Goal: Transaction & Acquisition: Purchase product/service

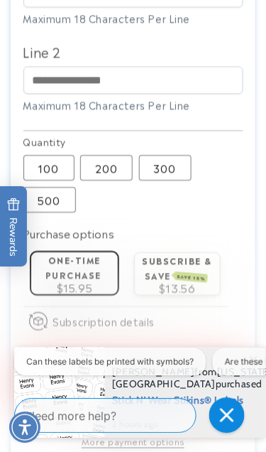
scroll to position [670, 0]
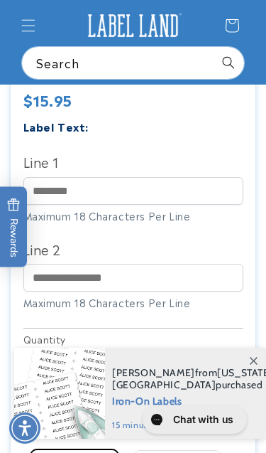
scroll to position [471, 0]
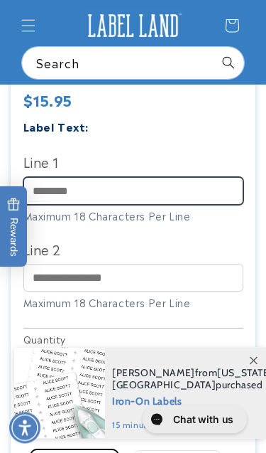
click at [131, 191] on input "Line 1" at bounding box center [133, 192] width 220 height 28
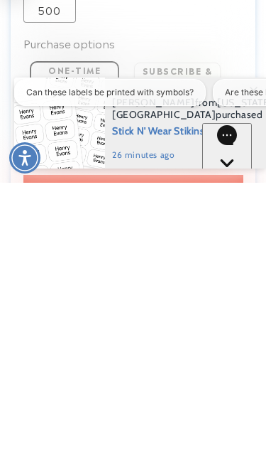
scroll to position [592, 0]
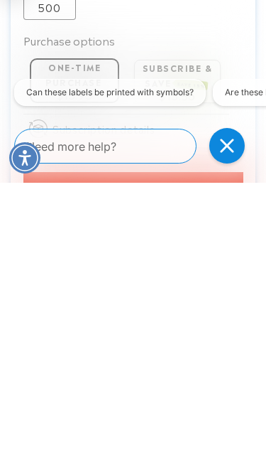
type input "**********"
click at [230, 150] on icon "Close conversation starters" at bounding box center [227, 146] width 14 height 14
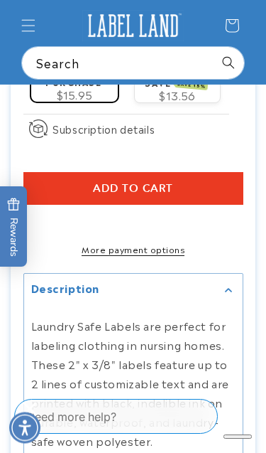
scroll to position [858, 0]
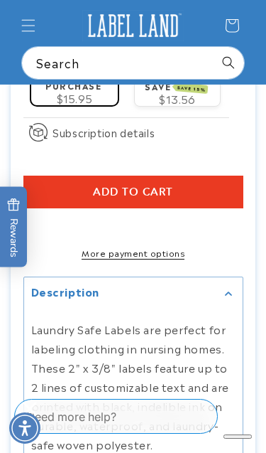
click at [26, 233] on shop-pay-wallet-button at bounding box center [24, 225] width 3 height 16
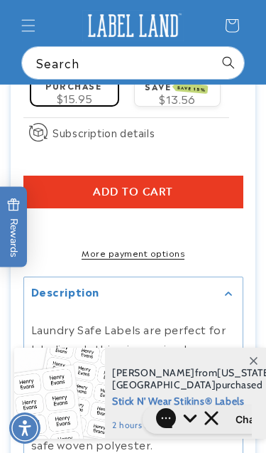
scroll to position [882, 0]
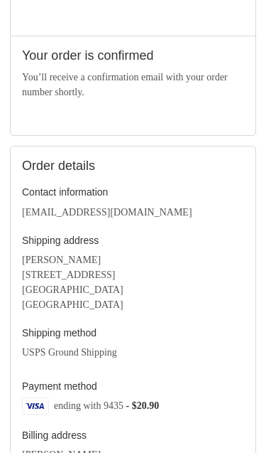
scroll to position [321, 0]
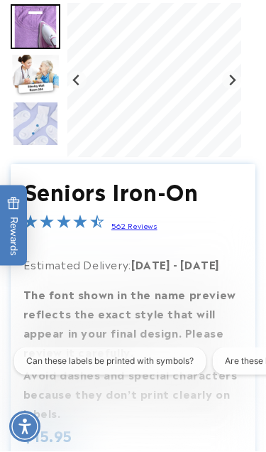
scroll to position [136, 0]
